Goal: Understand process/instructions

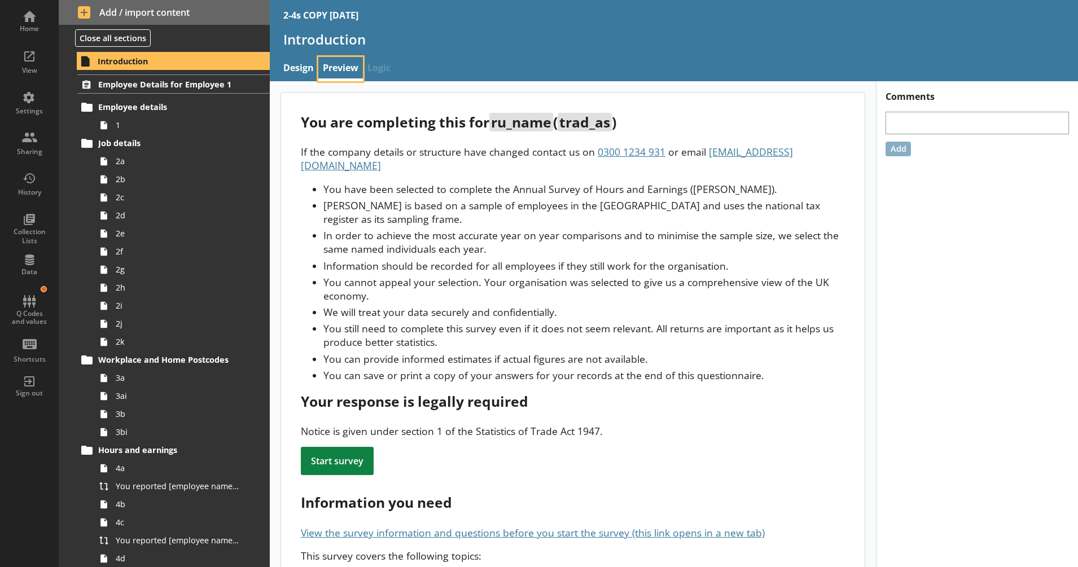
click at [338, 70] on link "Preview" at bounding box center [340, 69] width 45 height 24
click at [228, 125] on span "1" at bounding box center [178, 125] width 125 height 11
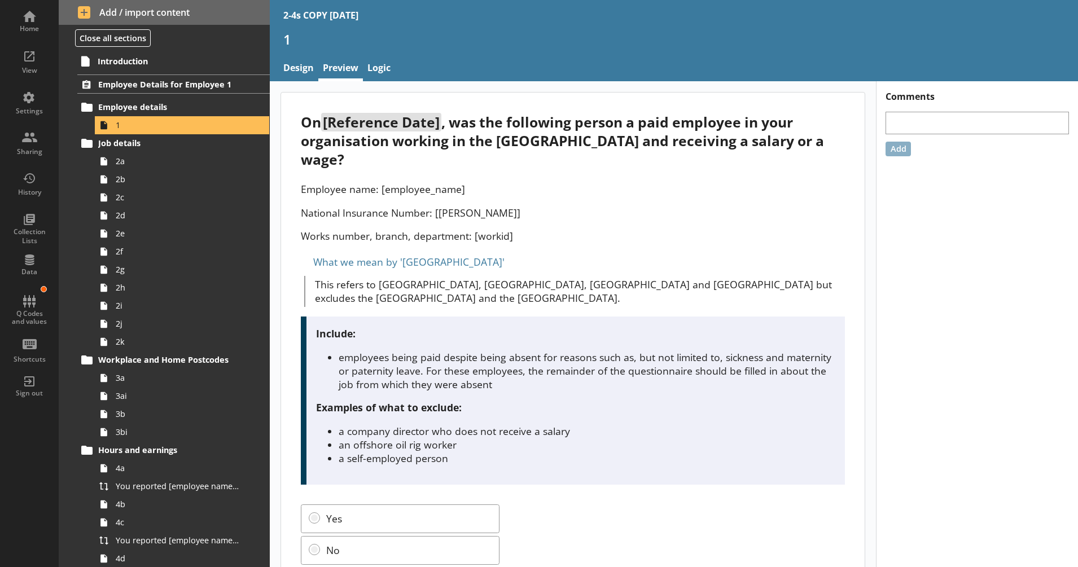
click at [316, 308] on div "On [Reference Date] , was the following person a paid employee in your organisa…" at bounding box center [572, 344] width 583 height 502
click at [125, 39] on button "Close all sections" at bounding box center [113, 37] width 76 height 17
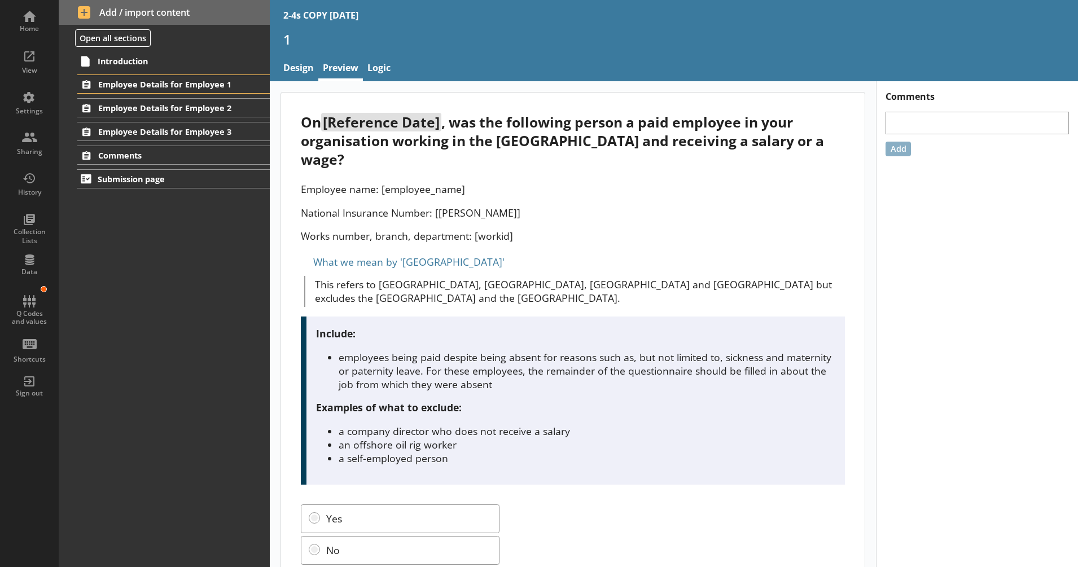
click at [197, 142] on ol "Employee Details for Employee 1 Employee details 1 Job details 2a 2b 2c 2d 2e 2…" at bounding box center [164, 119] width 211 height 90
click at [185, 152] on span "Comments" at bounding box center [167, 155] width 138 height 11
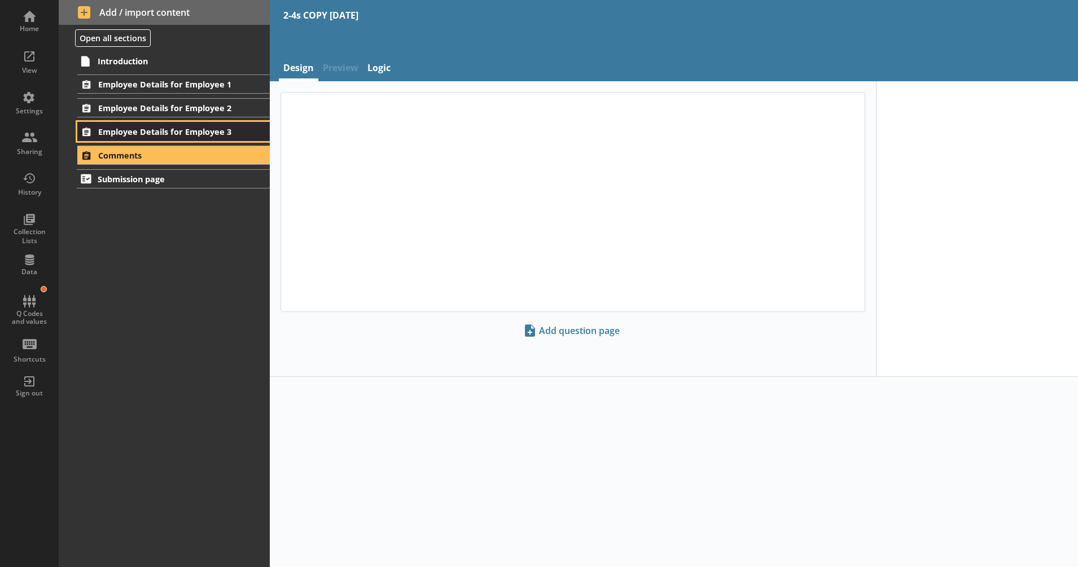
click at [186, 133] on span "Employee Details for Employee 3" at bounding box center [167, 131] width 138 height 11
